Goal: Transaction & Acquisition: Purchase product/service

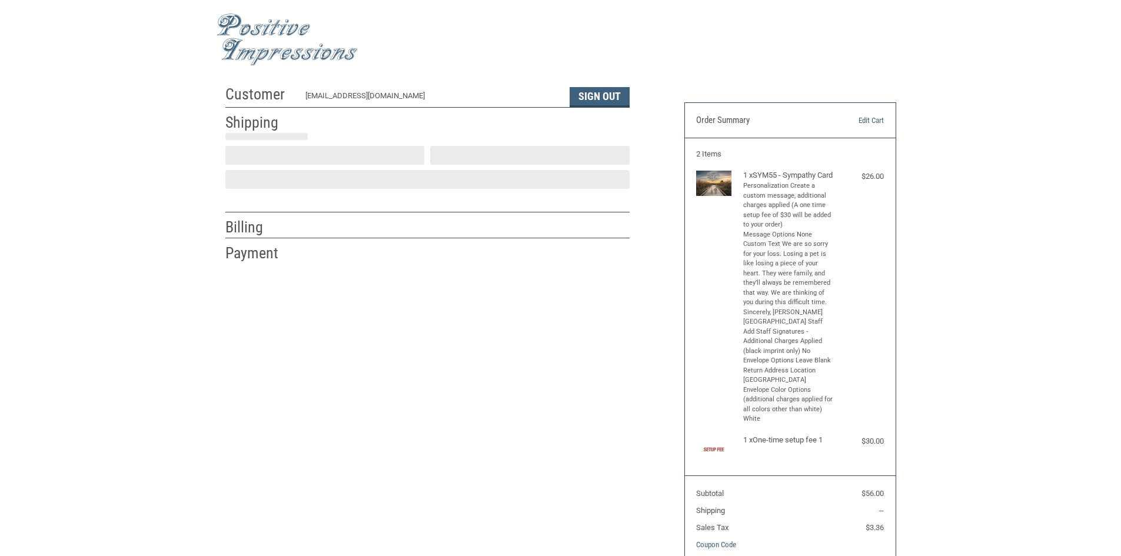
select select "US"
select select "MI"
type input "Clarkston"
select select "MI"
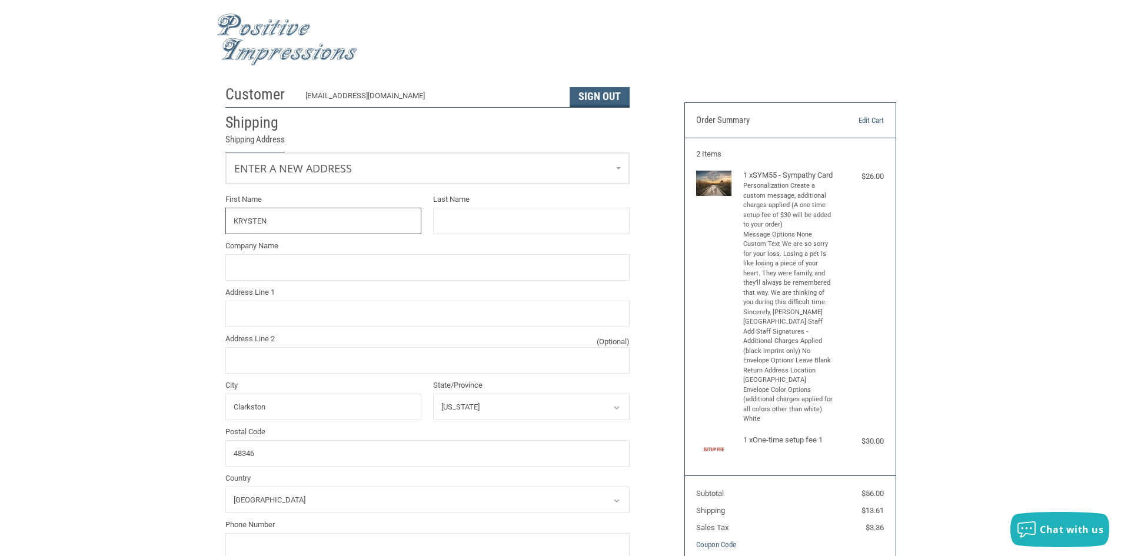
type input "KRYSTEN"
type input "[PERSON_NAME]"
type input "[PERSON_NAME][GEOGRAPHIC_DATA]."
type input "[STREET_ADDRESS][PERSON_NAME]"
type input "2487073700"
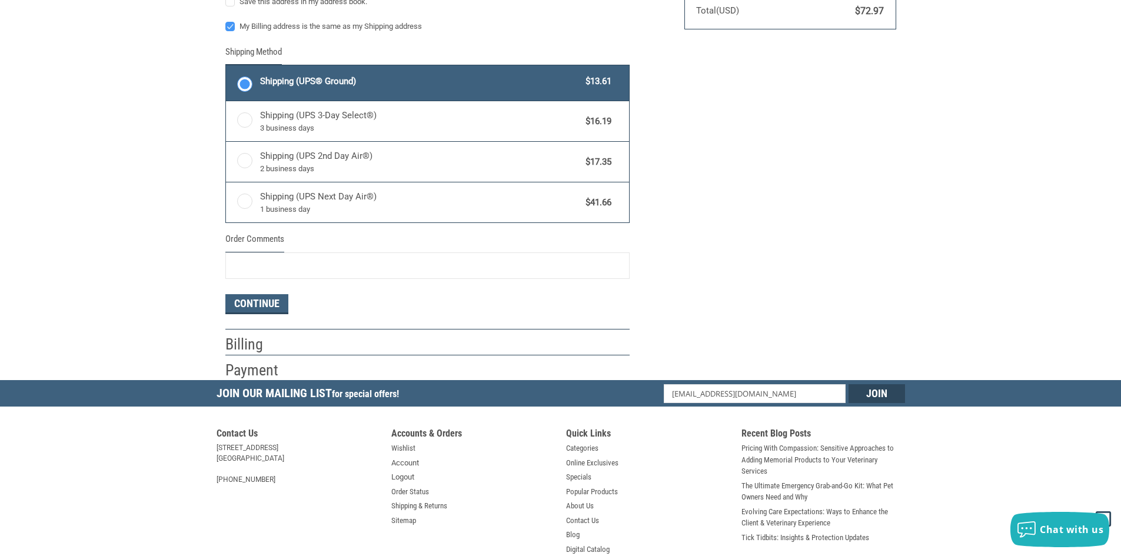
scroll to position [608, 0]
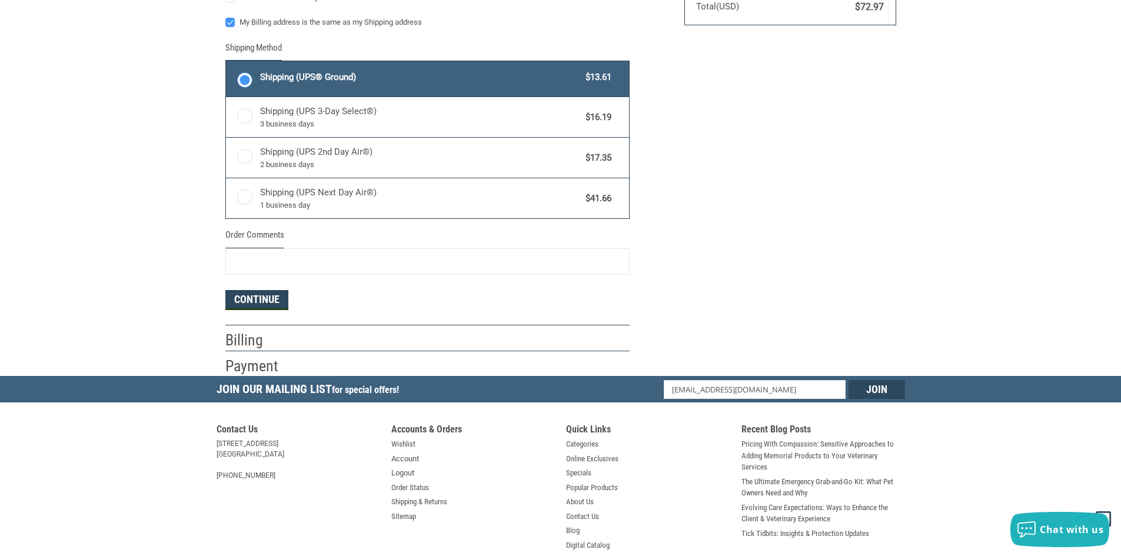
type input "[PERSON_NAME]"
click at [261, 302] on button "Continue" at bounding box center [256, 300] width 63 height 20
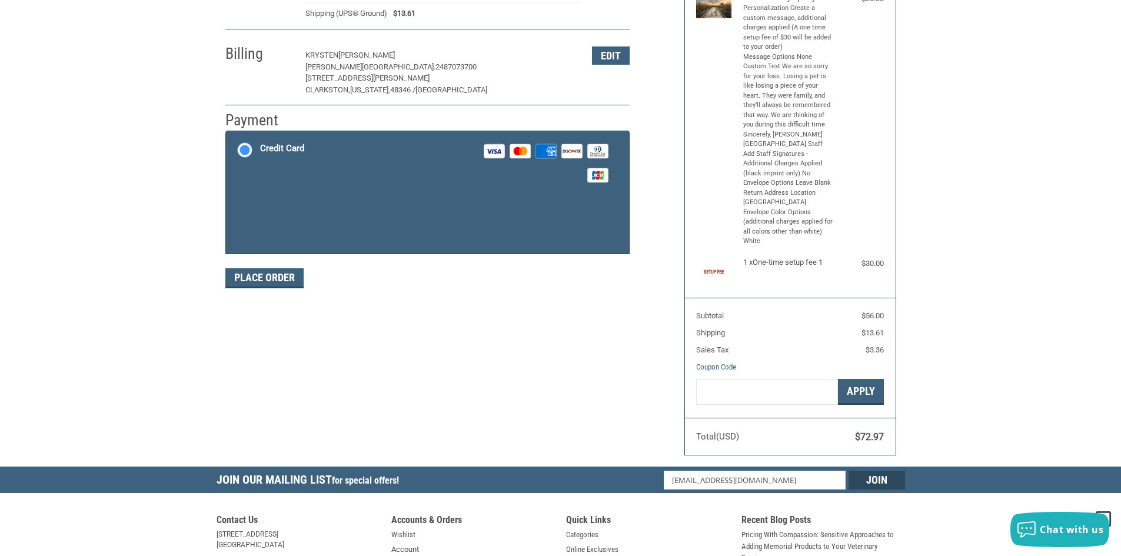
scroll to position [172, 0]
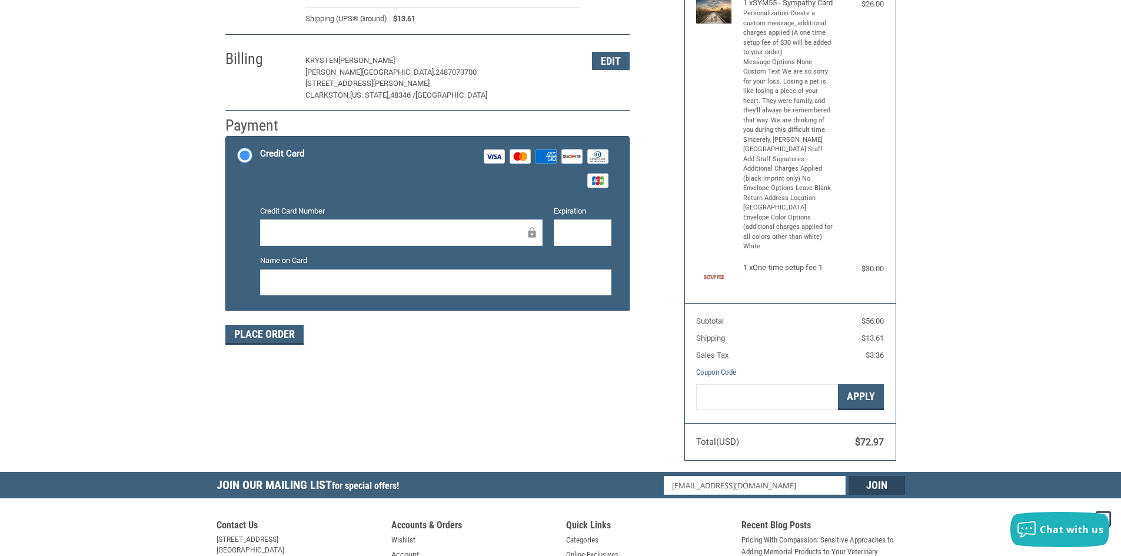
click at [296, 241] on div at bounding box center [401, 232] width 282 height 26
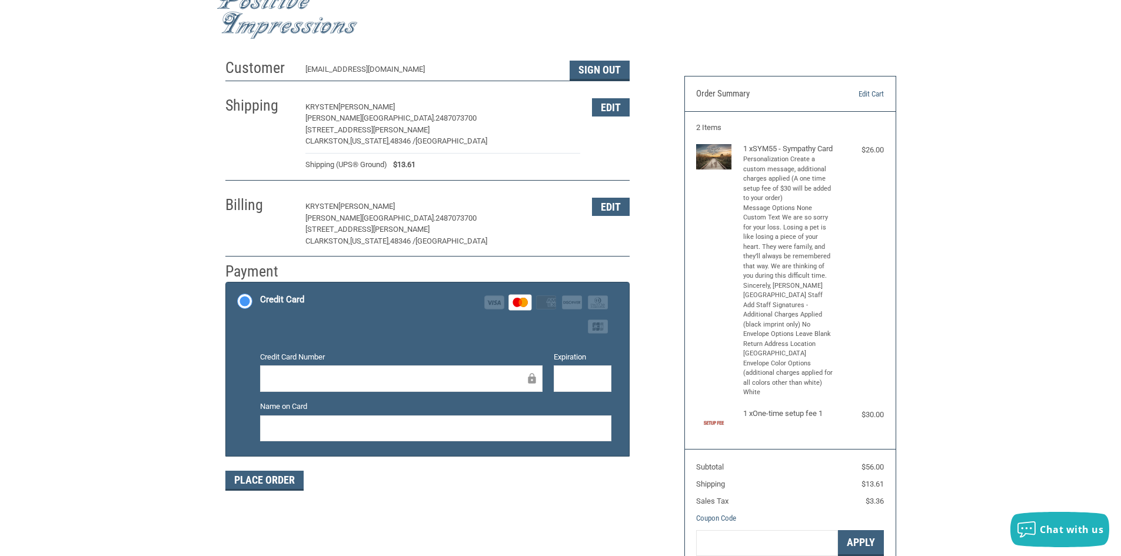
scroll to position [0, 0]
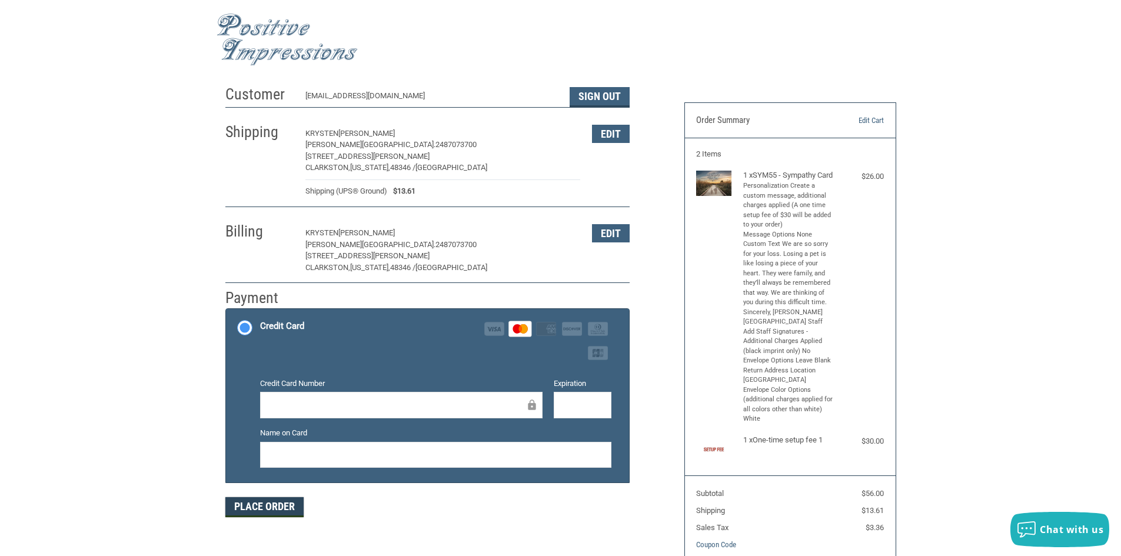
click at [277, 504] on button "Place Order" at bounding box center [264, 507] width 78 height 20
